Goal: Check status: Check status

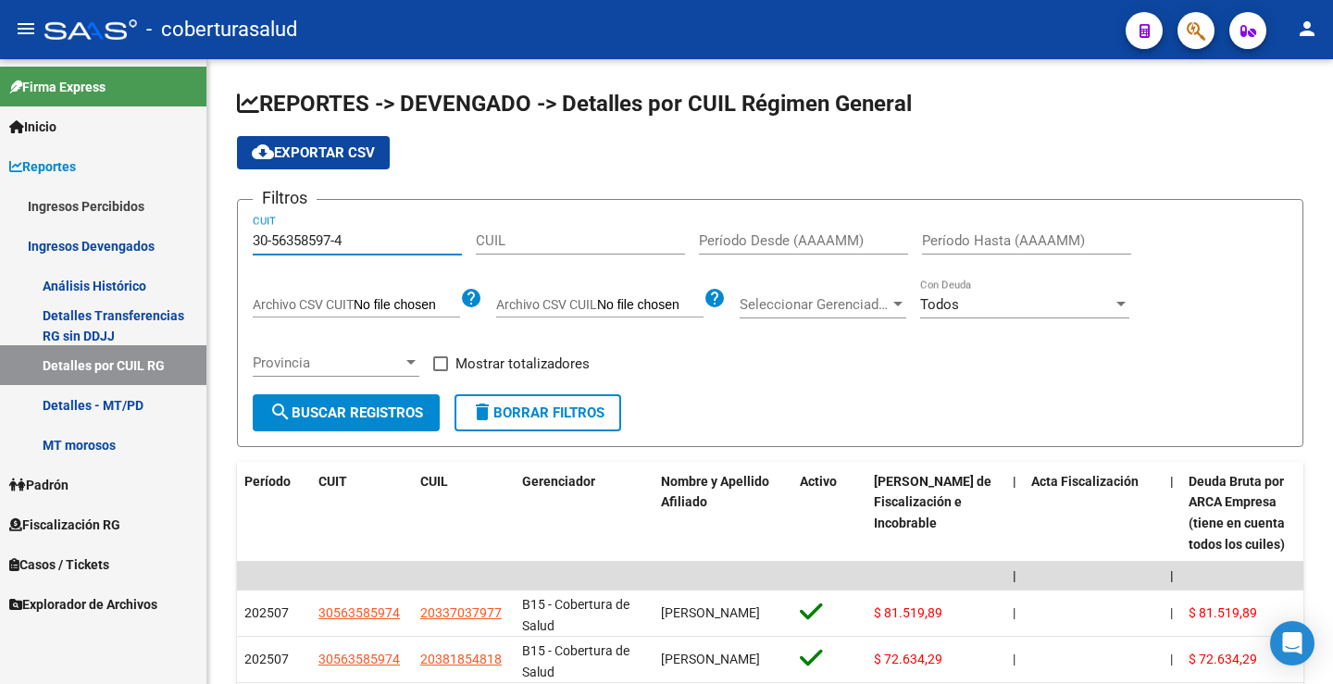
drag, startPoint x: 353, startPoint y: 235, endPoint x: 173, endPoint y: 232, distance: 179.7
click at [174, 234] on mat-sidenav-container "Firma Express Inicio Instructivos Contacto OS Reportes Ingresos Percibidos Anál…" at bounding box center [666, 371] width 1333 height 625
paste input "5875947-6"
click at [365, 406] on span "search Buscar Registros" at bounding box center [346, 413] width 154 height 17
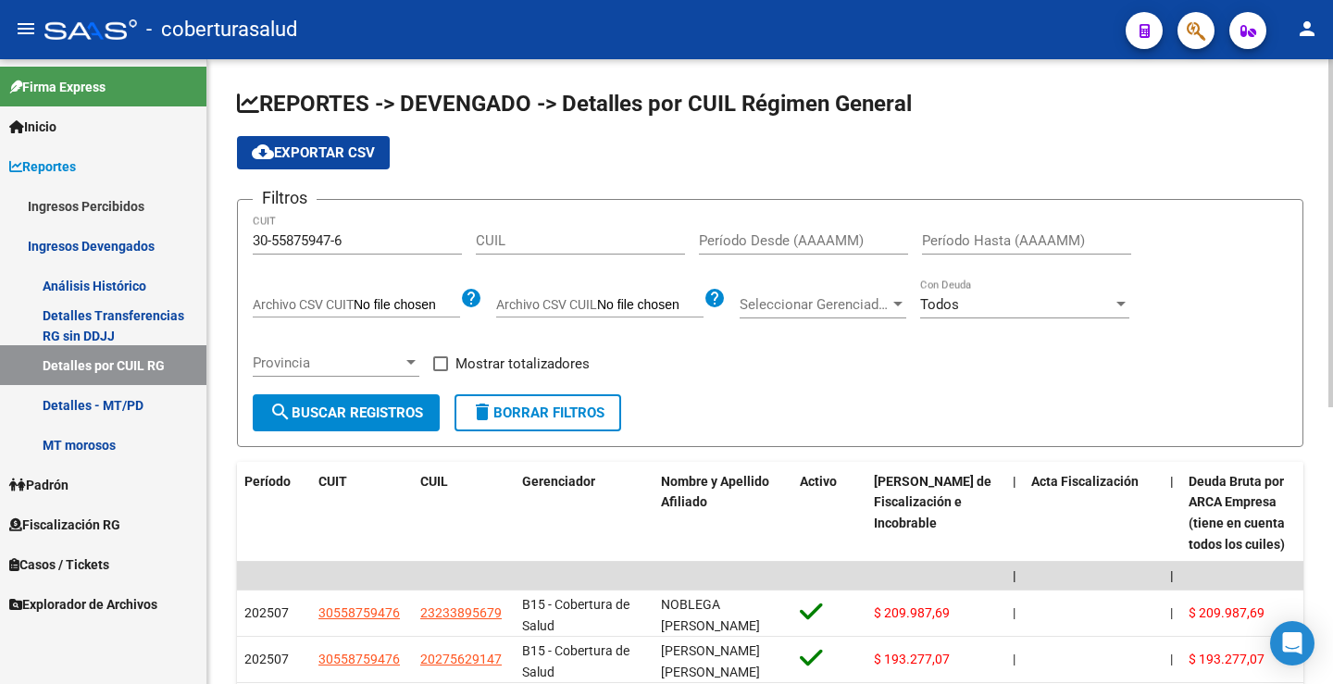
drag, startPoint x: 316, startPoint y: 156, endPoint x: 881, endPoint y: 190, distance: 566.8
click at [317, 156] on span "cloud_download Exportar CSV" at bounding box center [313, 152] width 123 height 17
drag, startPoint x: 387, startPoint y: 241, endPoint x: 154, endPoint y: 239, distance: 233.3
click at [152, 232] on mat-sidenav-container "Firma Express Inicio Instructivos Contacto OS Reportes Ingresos Percibidos Anál…" at bounding box center [666, 371] width 1333 height 625
paste input "71113398-0"
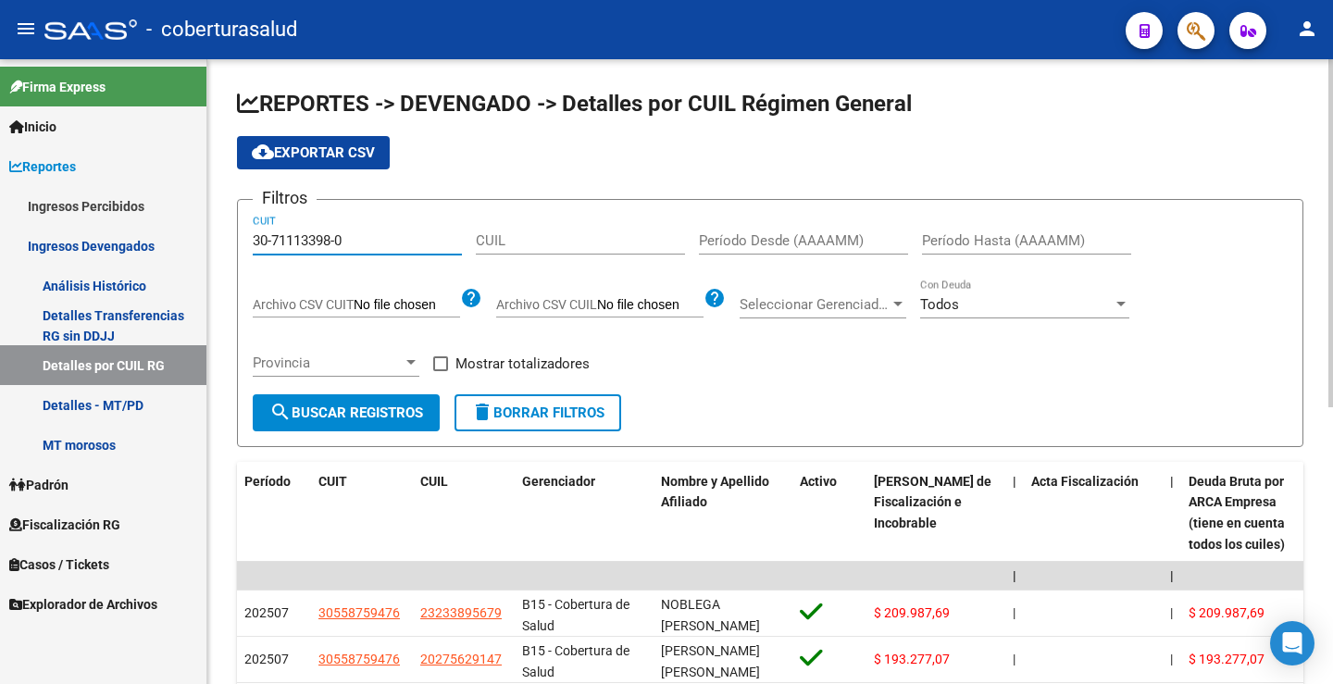
click at [378, 414] on span "search Buscar Registros" at bounding box center [346, 413] width 154 height 17
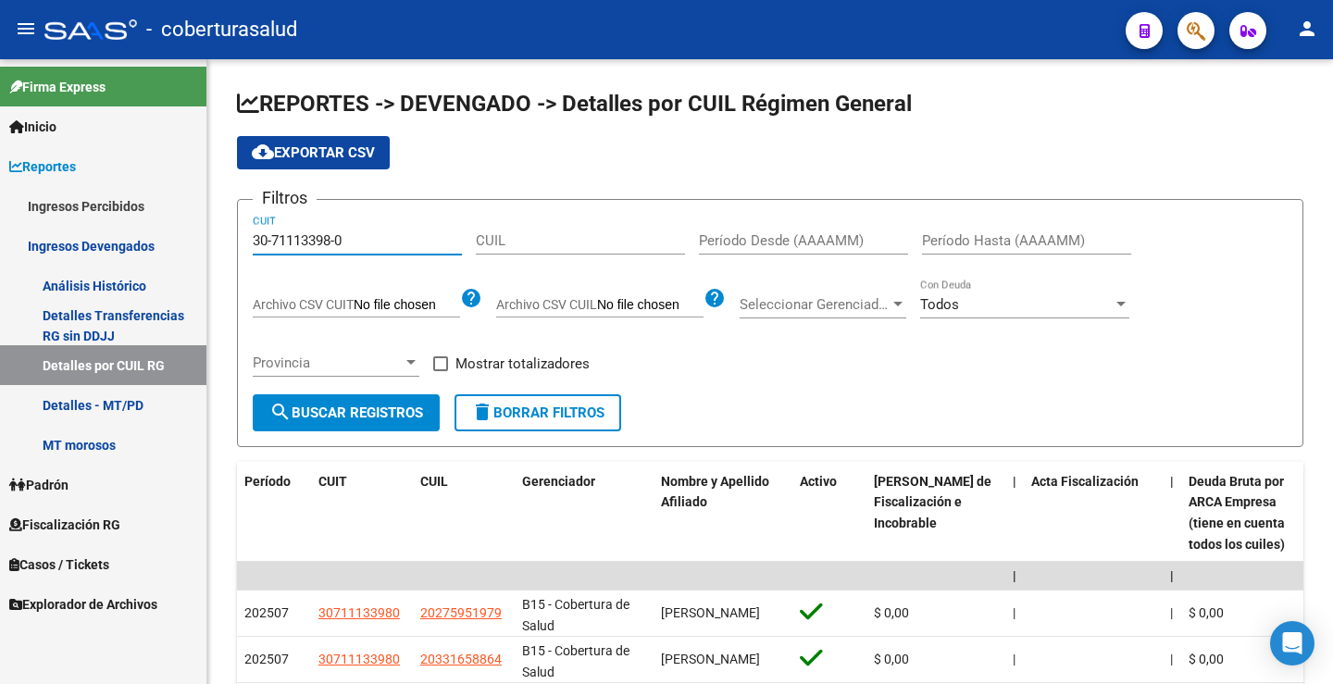
drag, startPoint x: 347, startPoint y: 240, endPoint x: 172, endPoint y: 240, distance: 175.0
click at [173, 240] on mat-sidenav-container "Firma Express Inicio Instructivos Contacto OS Reportes Ingresos Percibidos Anál…" at bounding box center [666, 371] width 1333 height 625
paste input "55875947-6"
type input "30-55875947-6"
click at [358, 419] on span "search Buscar Registros" at bounding box center [346, 413] width 154 height 17
